Goal: Check status: Check status

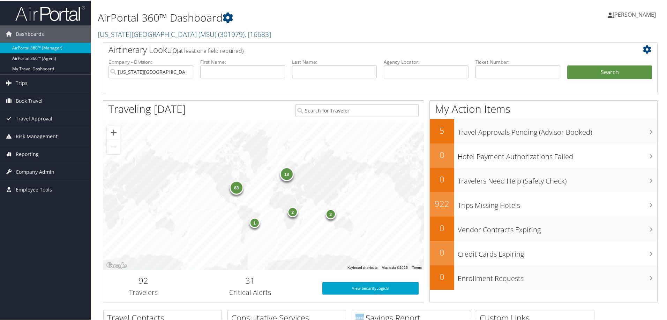
click at [31, 151] on span "Reporting" at bounding box center [27, 153] width 23 height 17
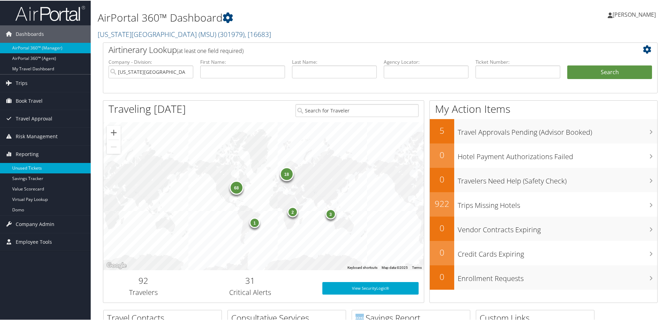
click at [30, 169] on link "Unused Tickets" at bounding box center [45, 167] width 91 height 10
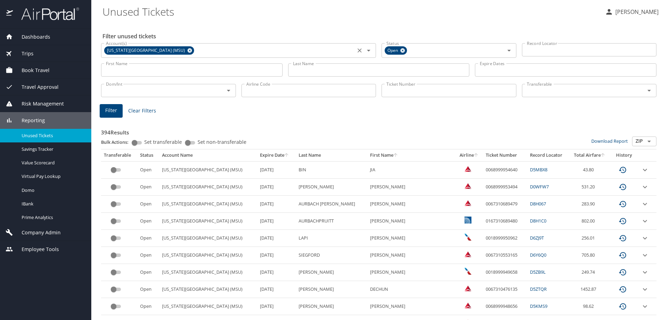
click at [188, 50] on icon at bounding box center [190, 50] width 5 height 5
click at [446, 93] on input "Ticket Number" at bounding box center [449, 90] width 135 height 13
click at [408, 93] on input "Ticket Number" at bounding box center [449, 90] width 135 height 13
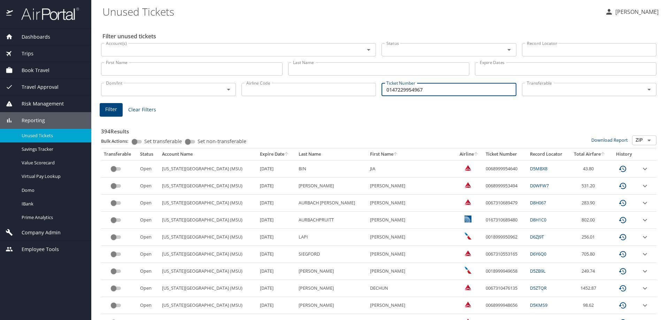
type input "0147229954967"
click at [113, 106] on span "Filter" at bounding box center [111, 109] width 12 height 9
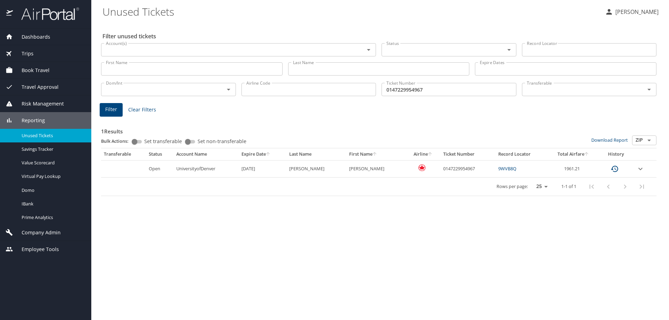
click at [499, 167] on link "9WVB8Q" at bounding box center [508, 169] width 18 height 6
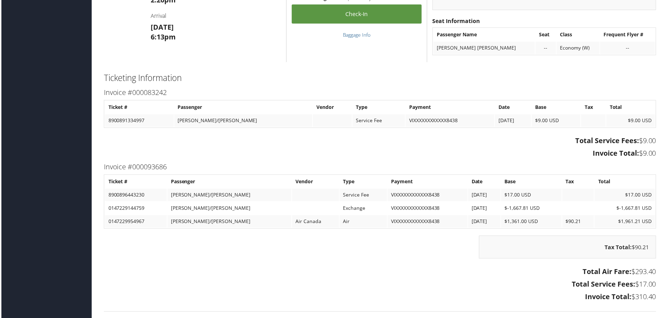
scroll to position [872, 0]
